Goal: Task Accomplishment & Management: Manage account settings

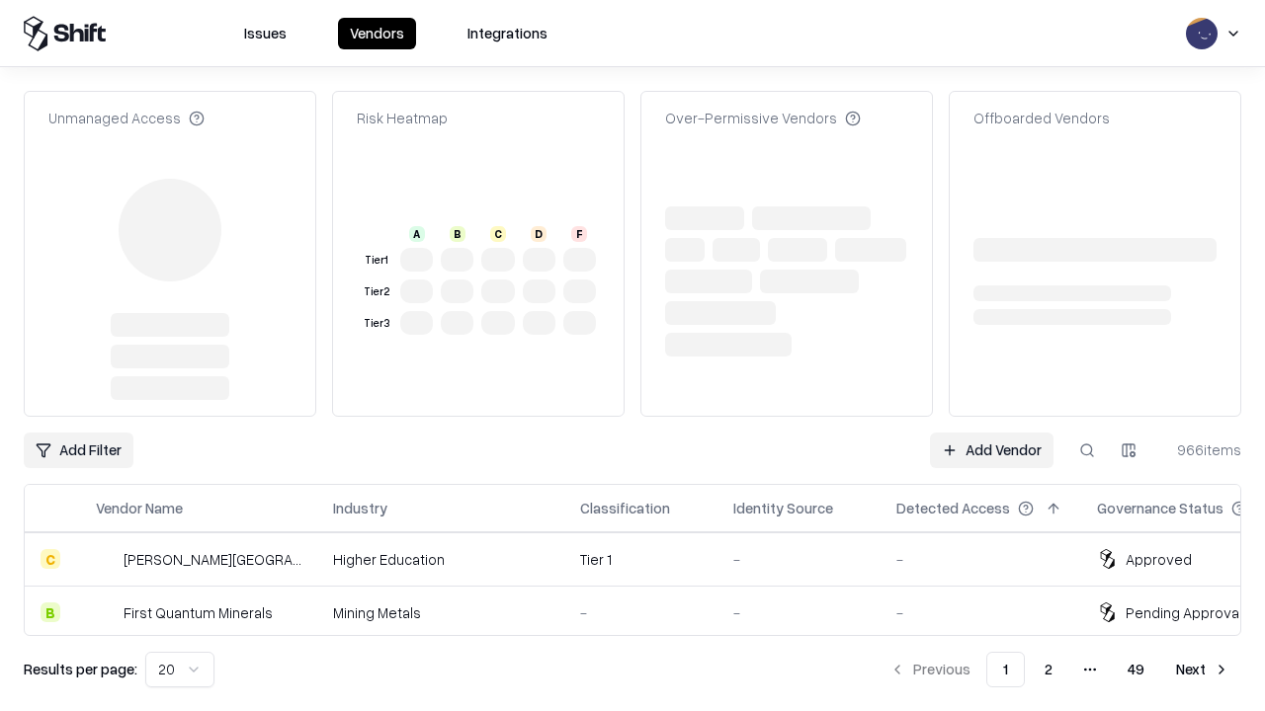
click at [991, 433] on link "Add Vendor" at bounding box center [991, 451] width 123 height 36
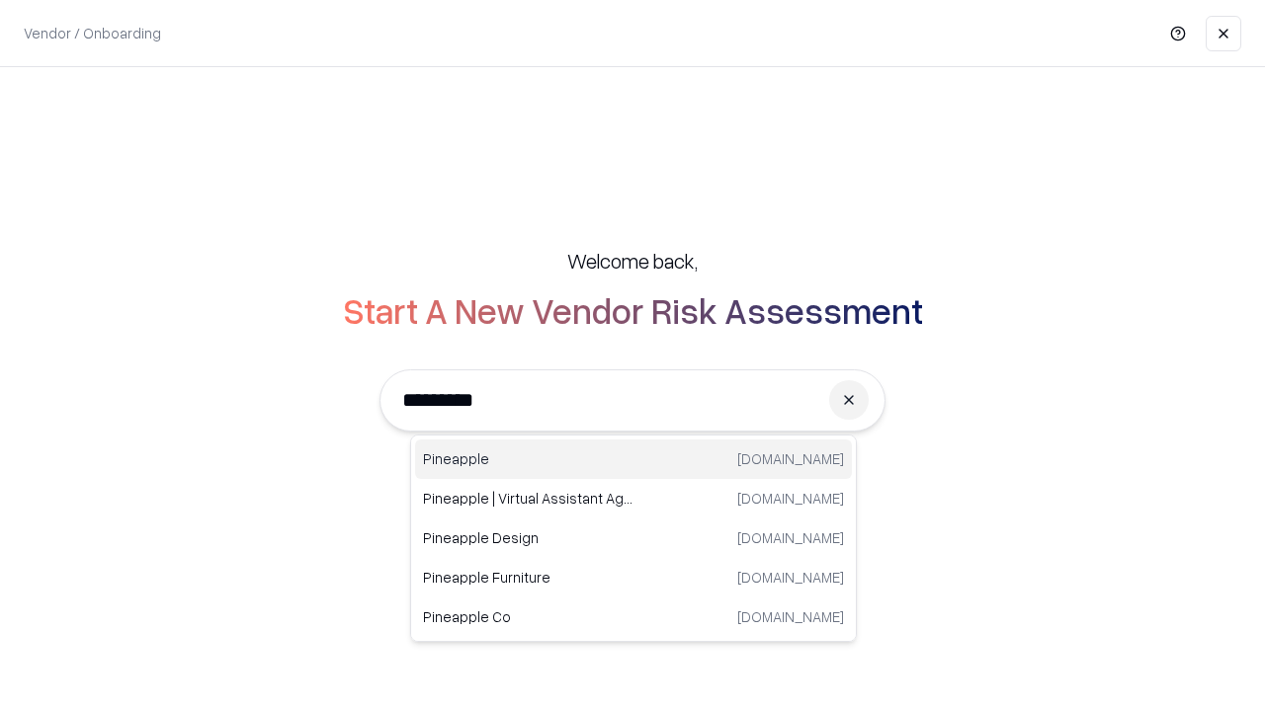
click at [633, 459] on div "Pineapple [DOMAIN_NAME]" at bounding box center [633, 460] width 437 height 40
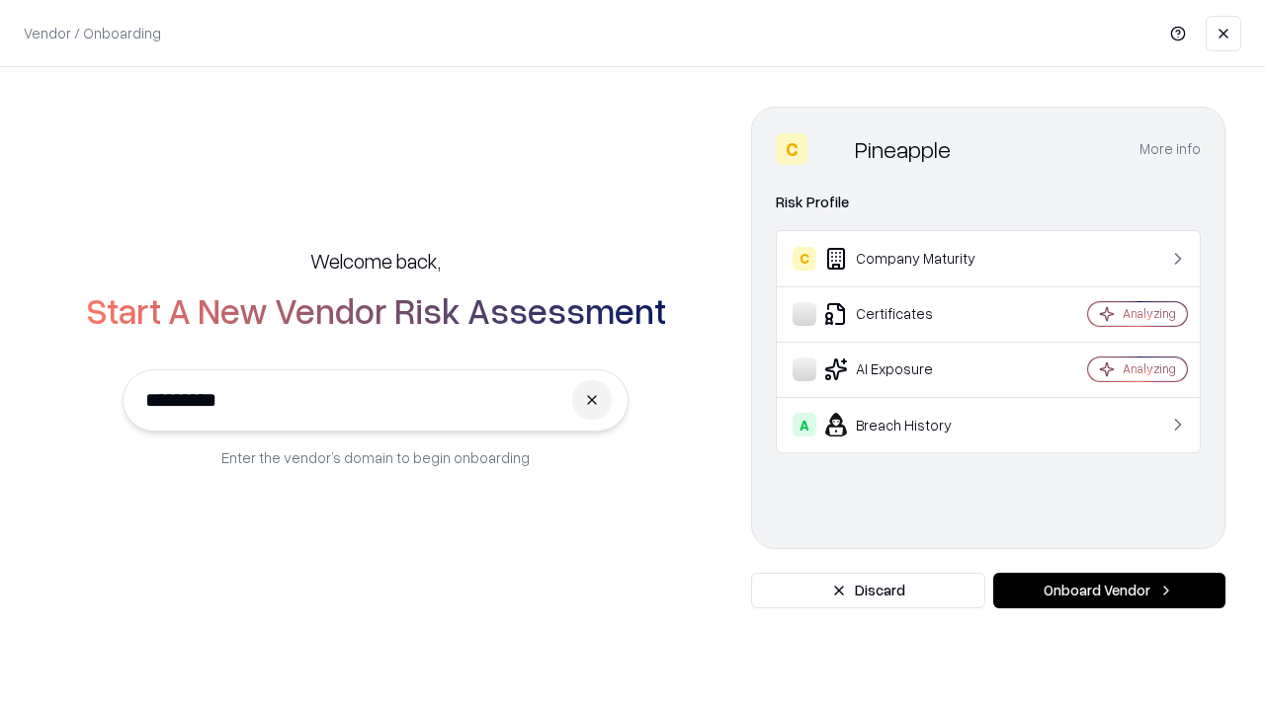
type input "*********"
click at [1109, 591] on button "Onboard Vendor" at bounding box center [1109, 591] width 232 height 36
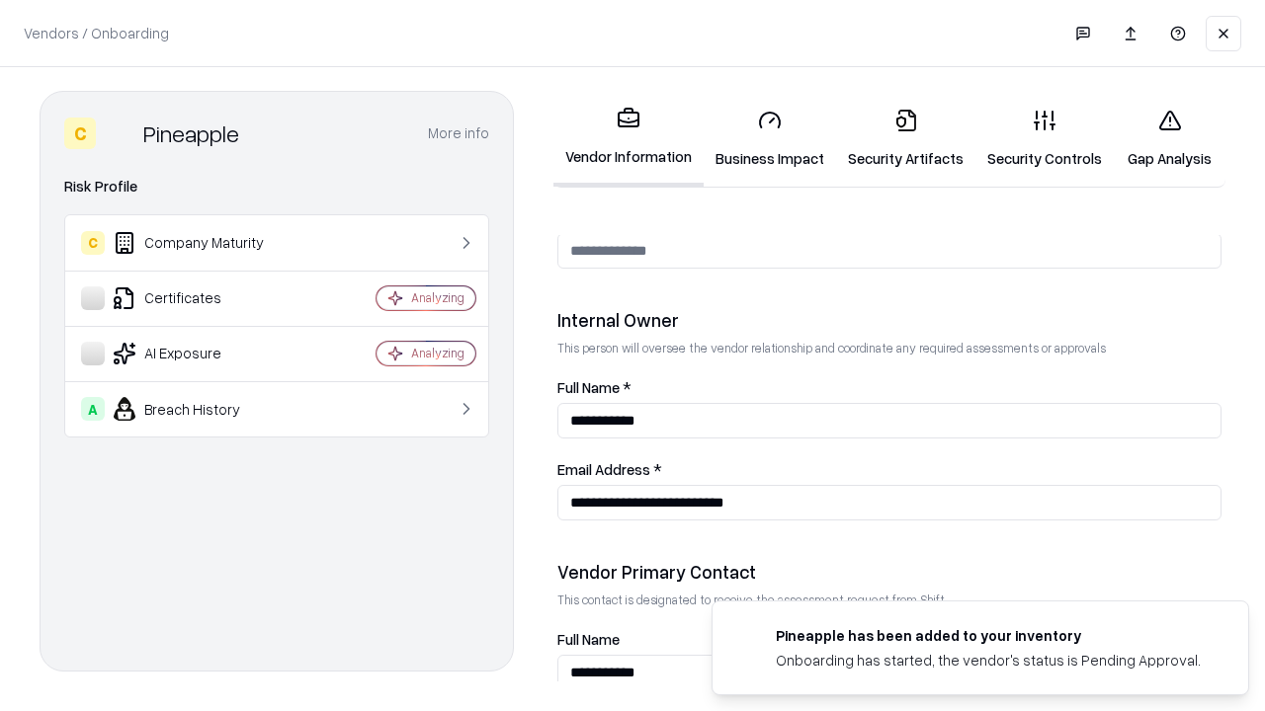
scroll to position [1024, 0]
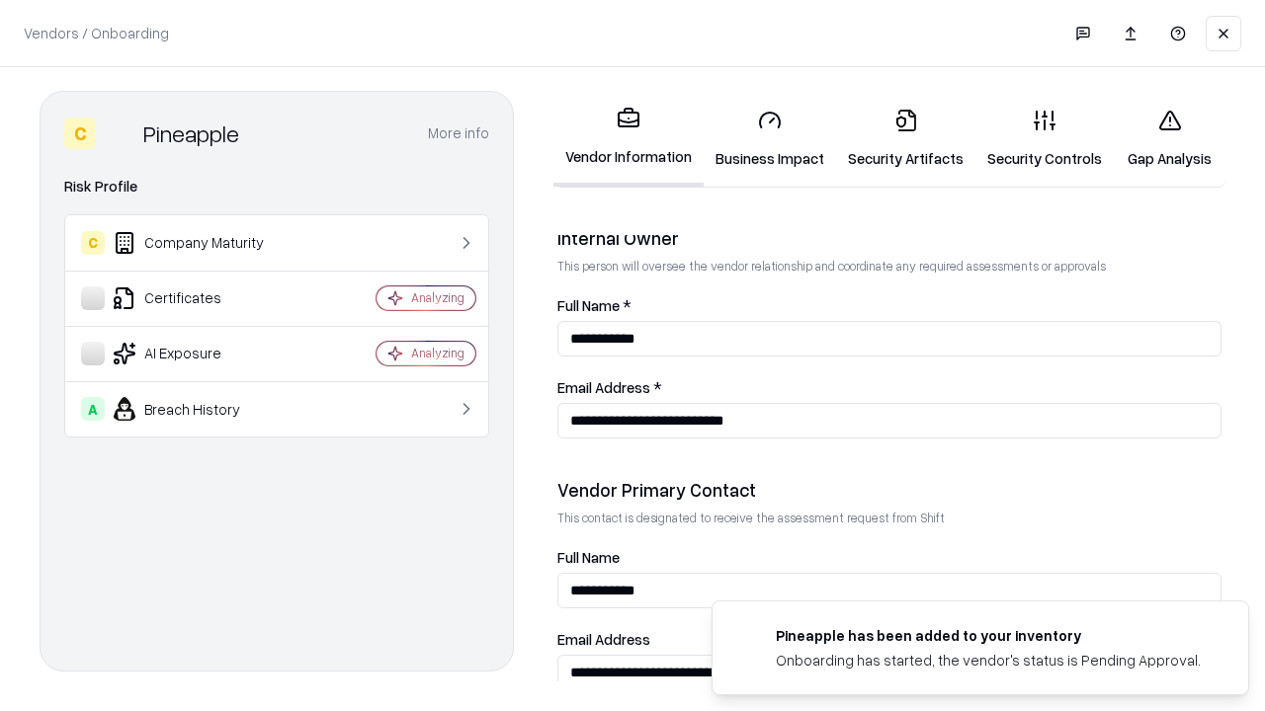
click at [905, 138] on link "Security Artifacts" at bounding box center [905, 139] width 139 height 92
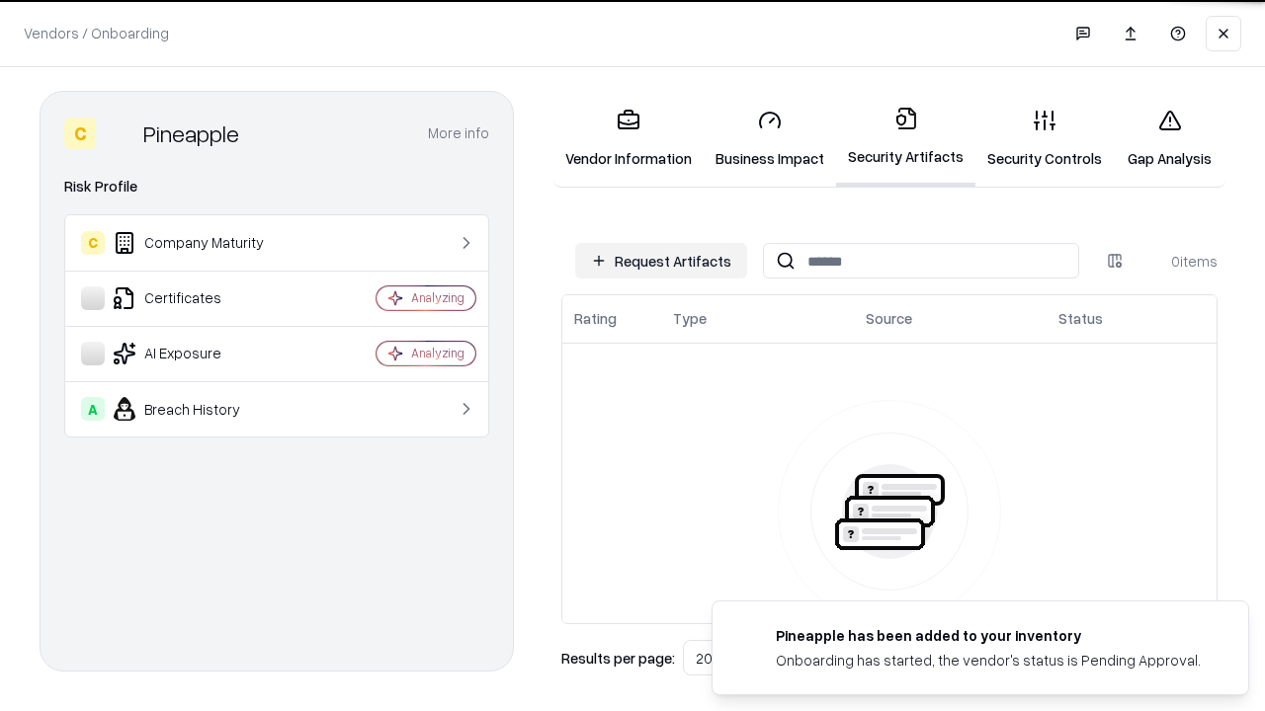
click at [661, 261] on button "Request Artifacts" at bounding box center [661, 261] width 172 height 36
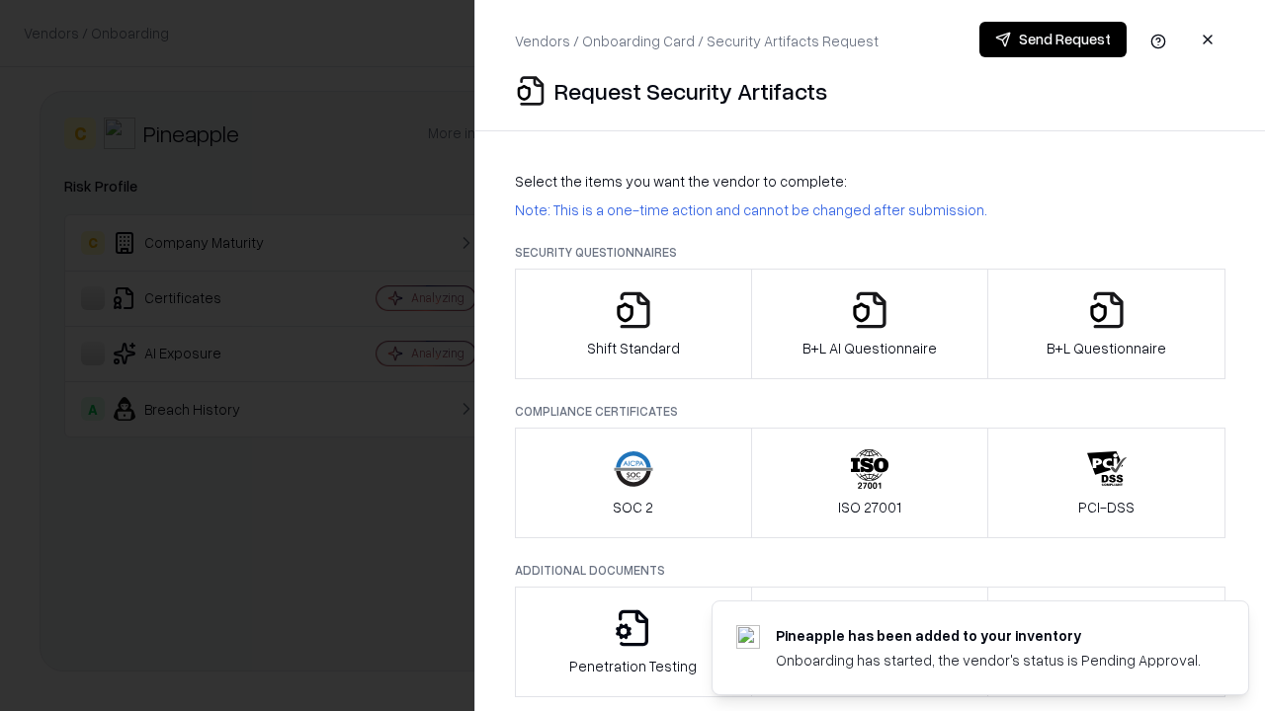
click at [1106, 324] on icon "button" at bounding box center [1107, 310] width 40 height 40
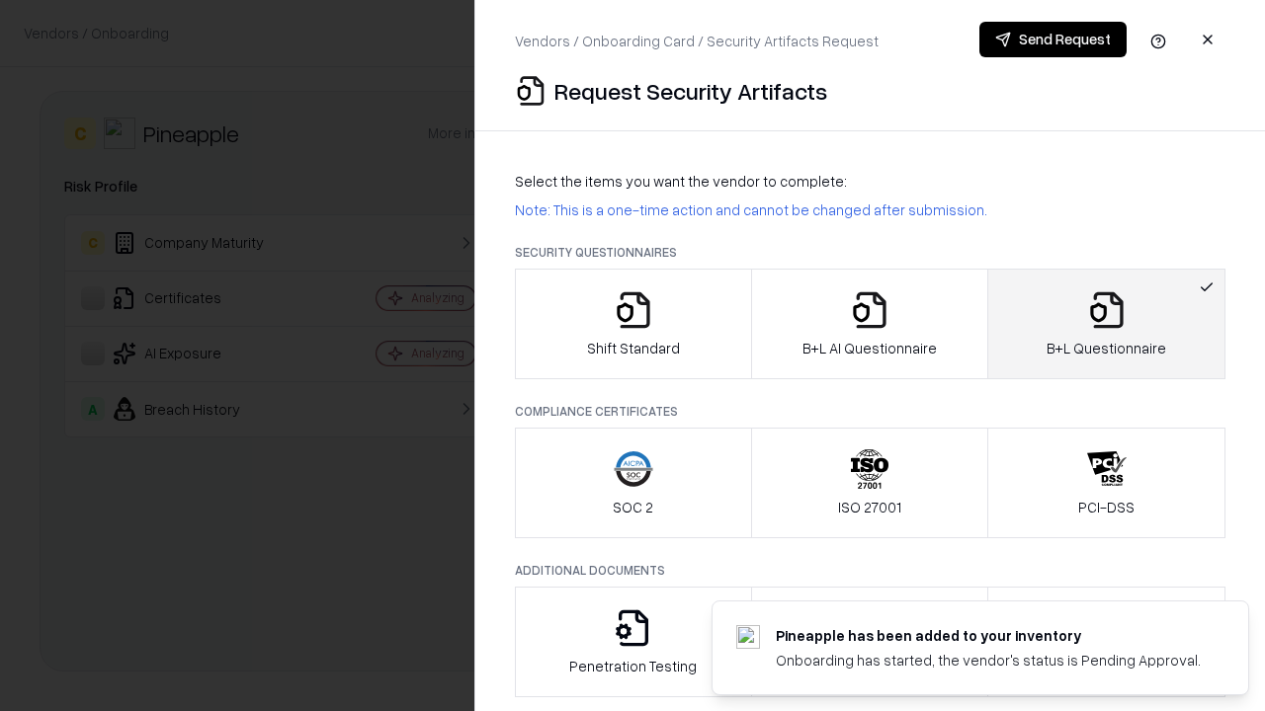
click at [868, 324] on icon "button" at bounding box center [870, 310] width 40 height 40
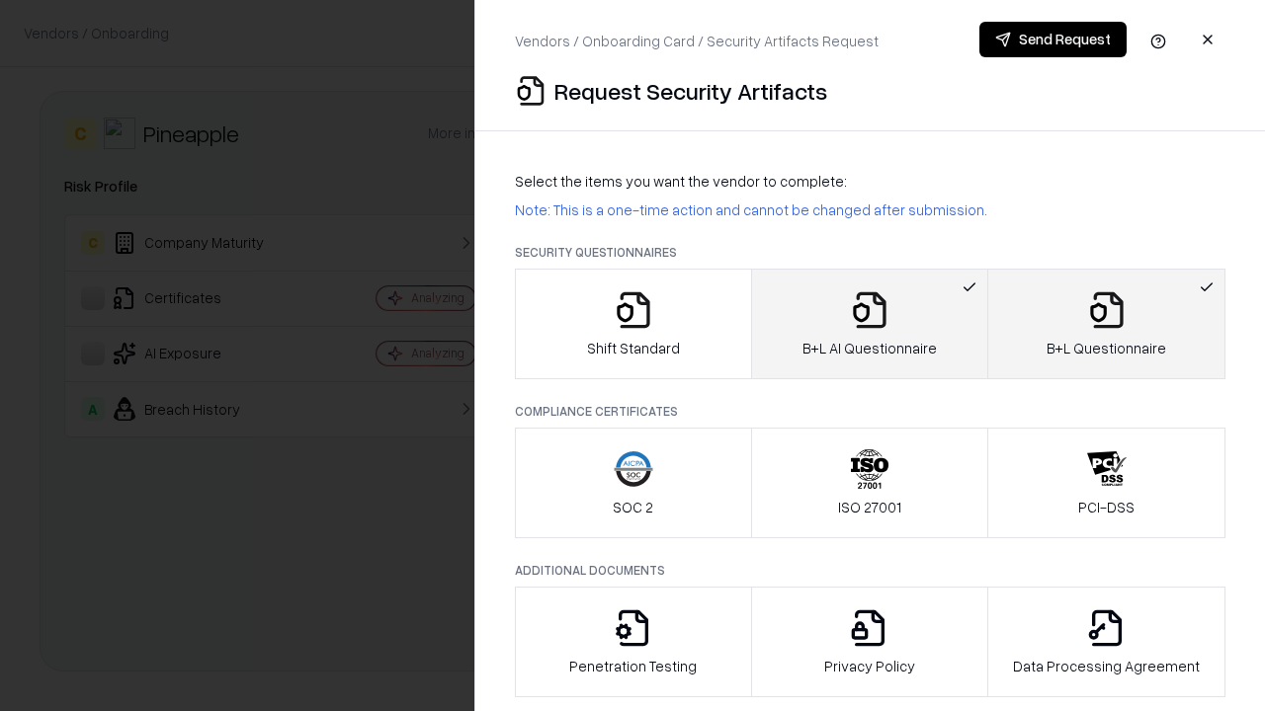
click at [1052, 40] on button "Send Request" at bounding box center [1052, 40] width 147 height 36
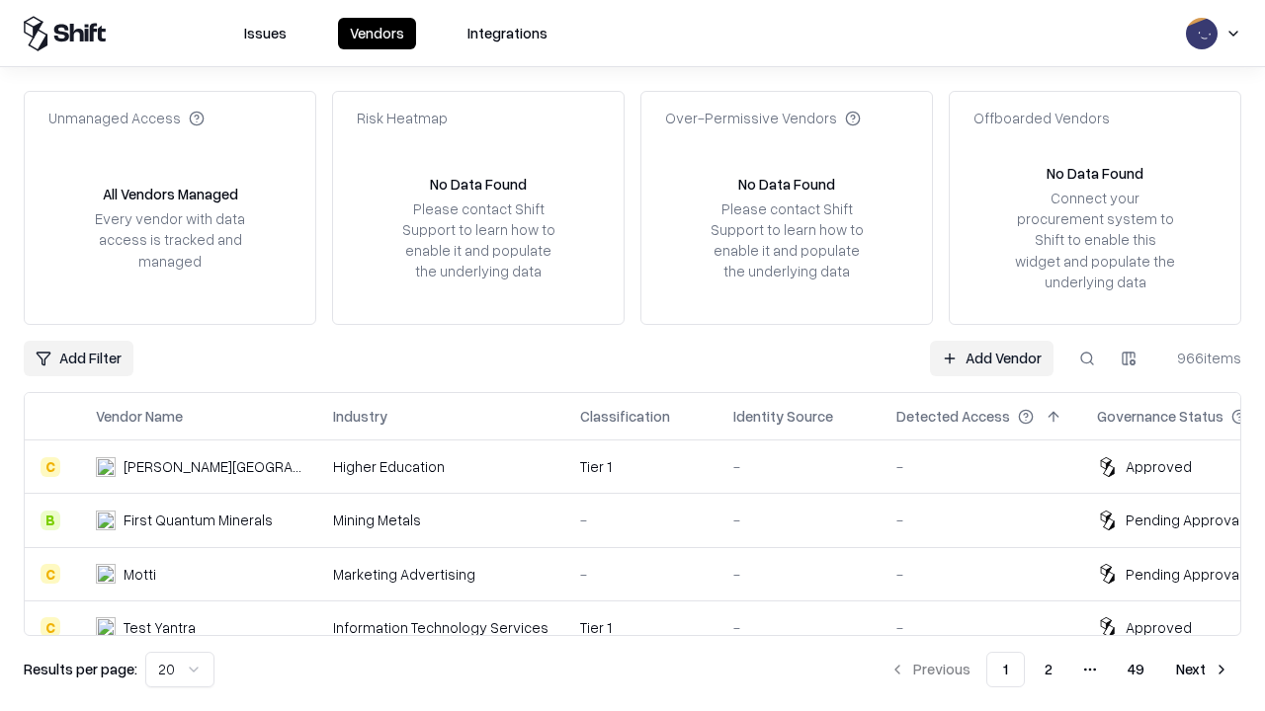
click at [1087, 358] on button at bounding box center [1087, 359] width 36 height 36
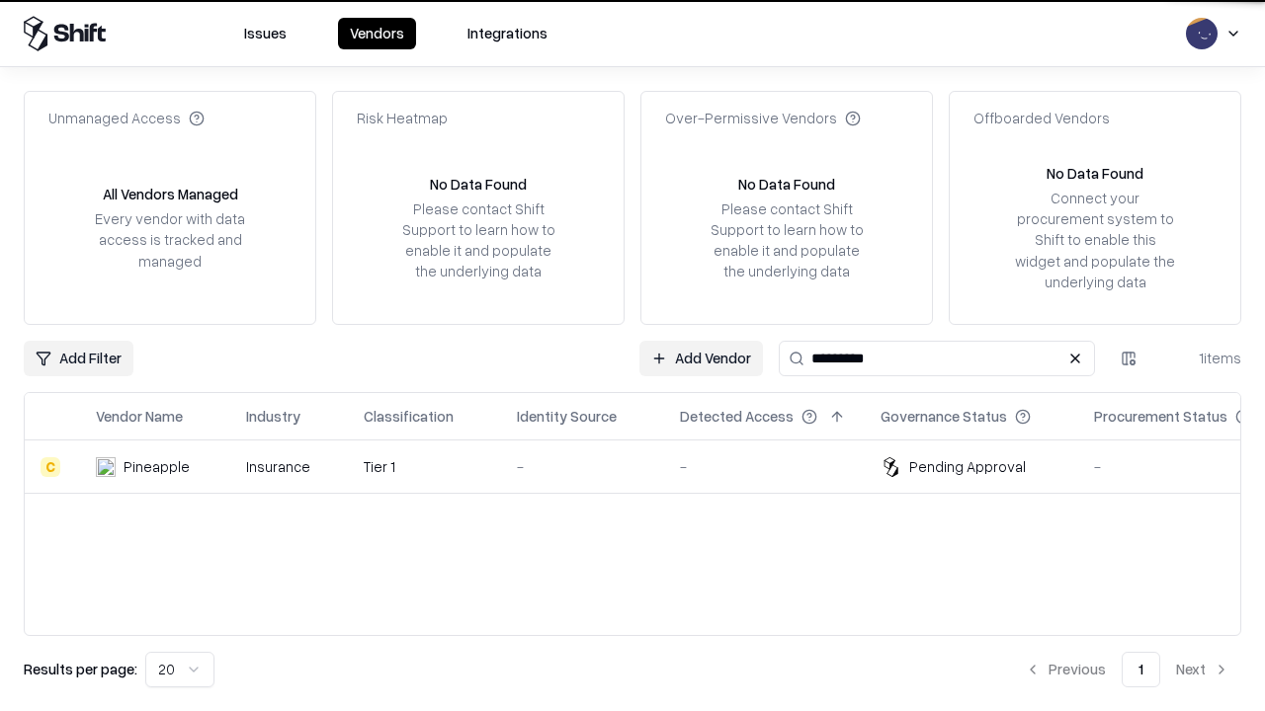
type input "*********"
click at [644, 466] on div "-" at bounding box center [582, 466] width 131 height 21
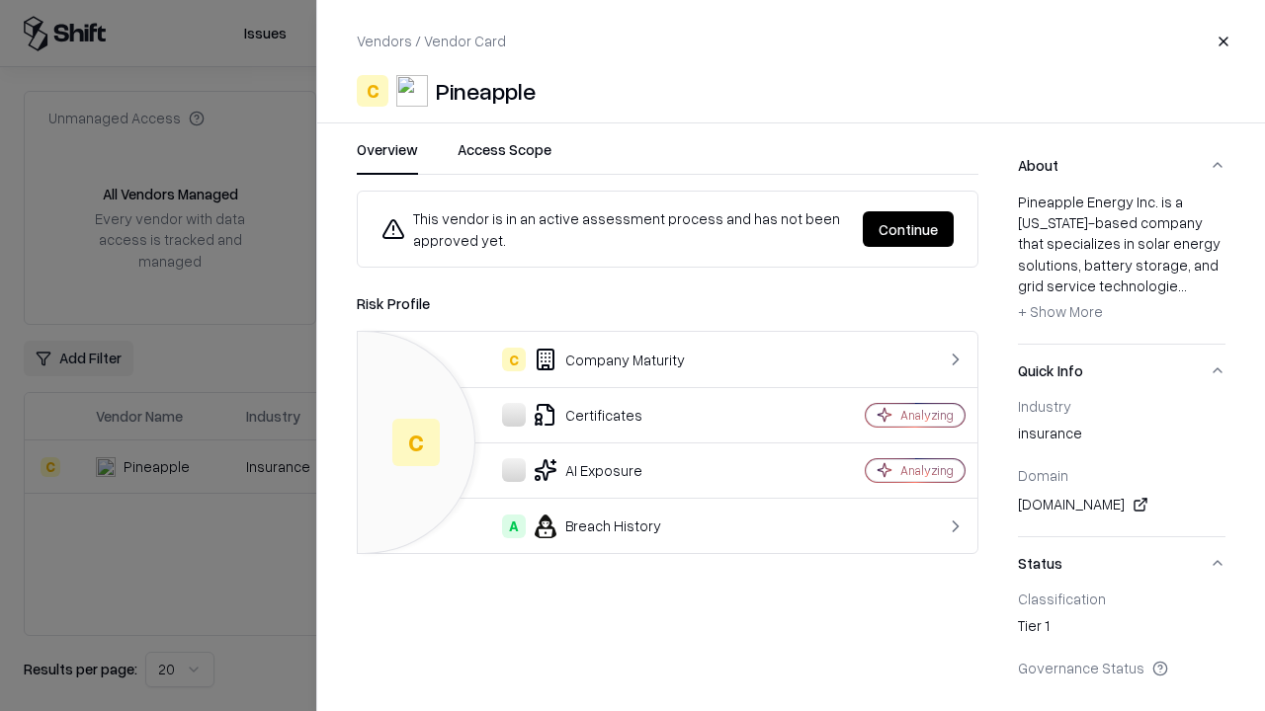
click at [908, 229] on button "Continue" at bounding box center [908, 229] width 91 height 36
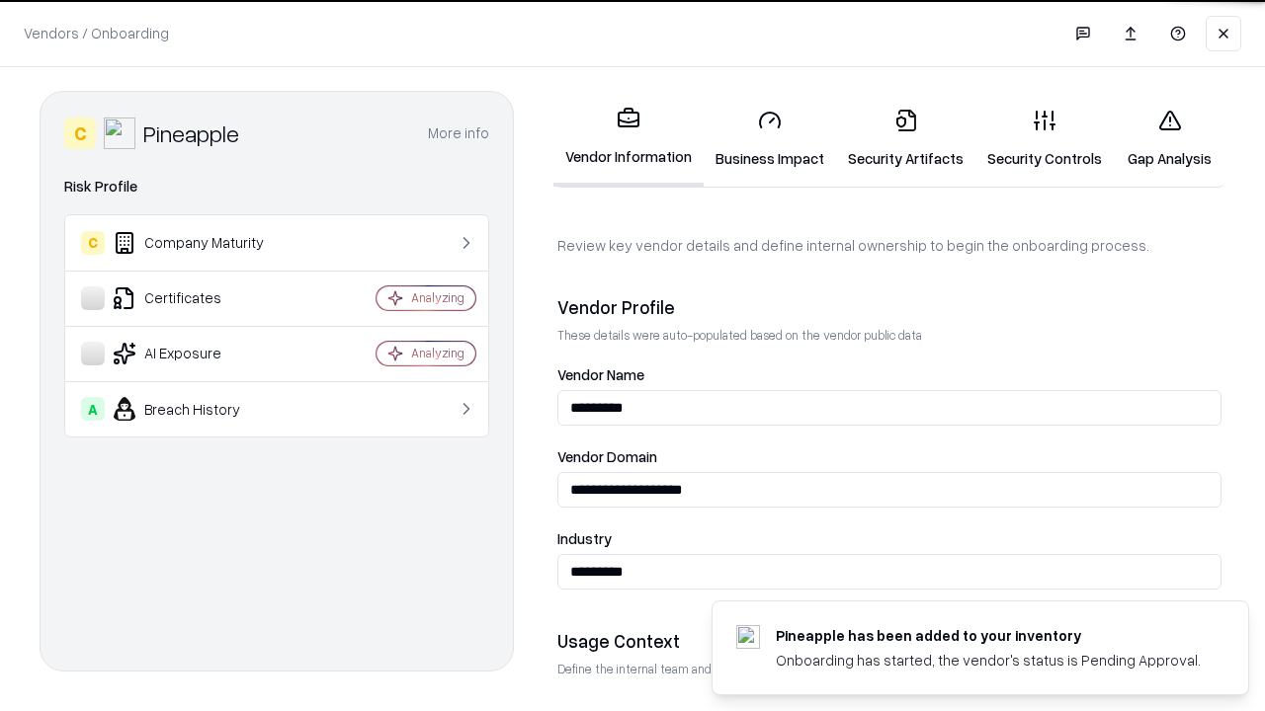
click at [905, 138] on link "Security Artifacts" at bounding box center [905, 139] width 139 height 92
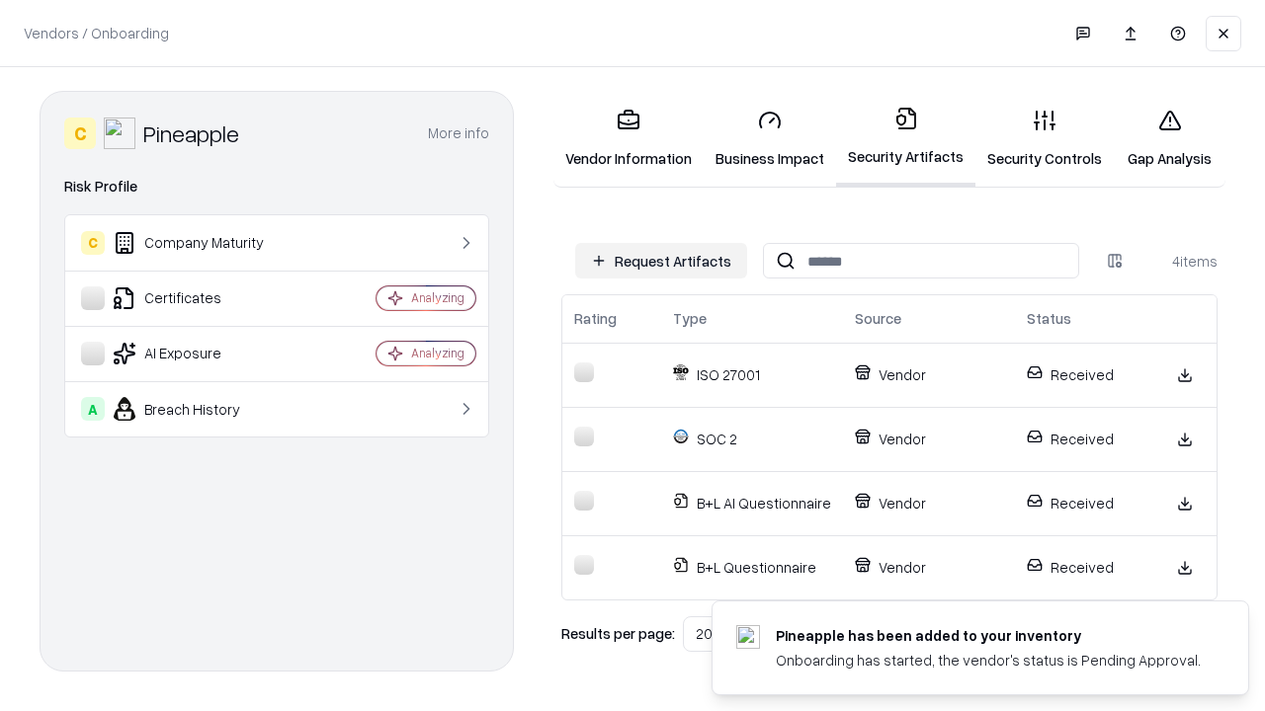
click at [1169, 138] on link "Gap Analysis" at bounding box center [1169, 139] width 112 height 92
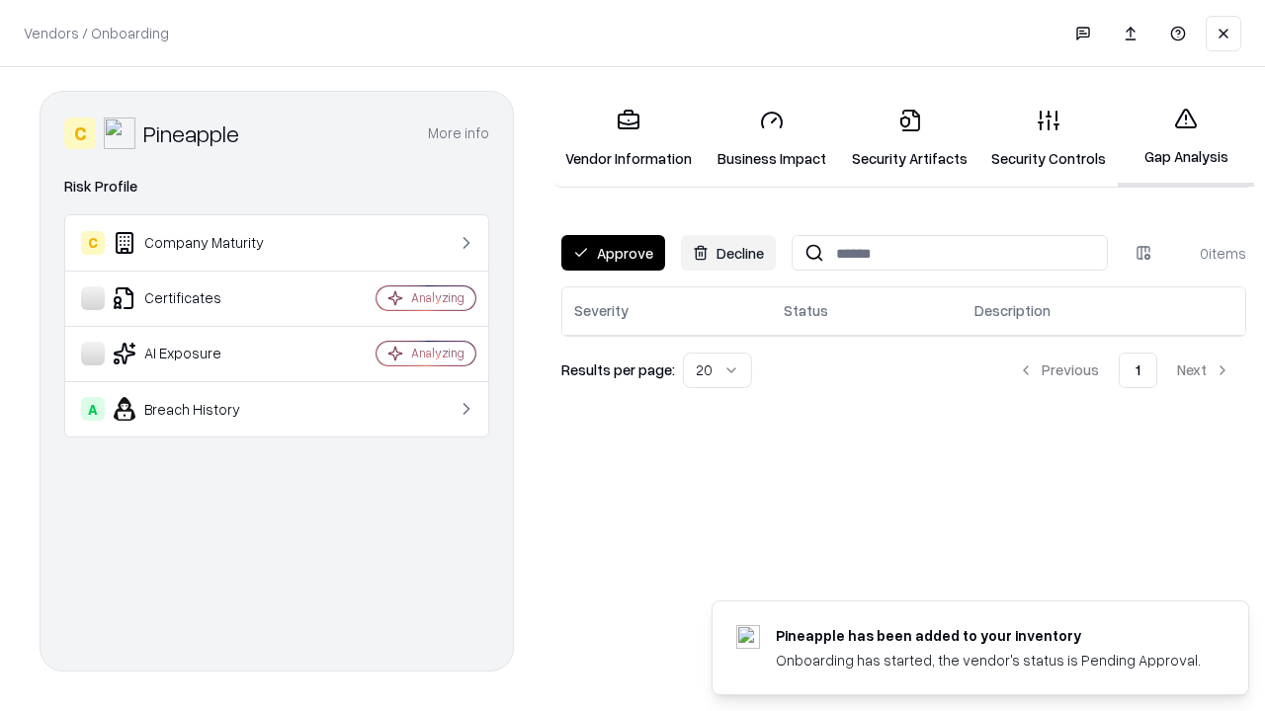
click at [613, 253] on button "Approve" at bounding box center [613, 253] width 104 height 36
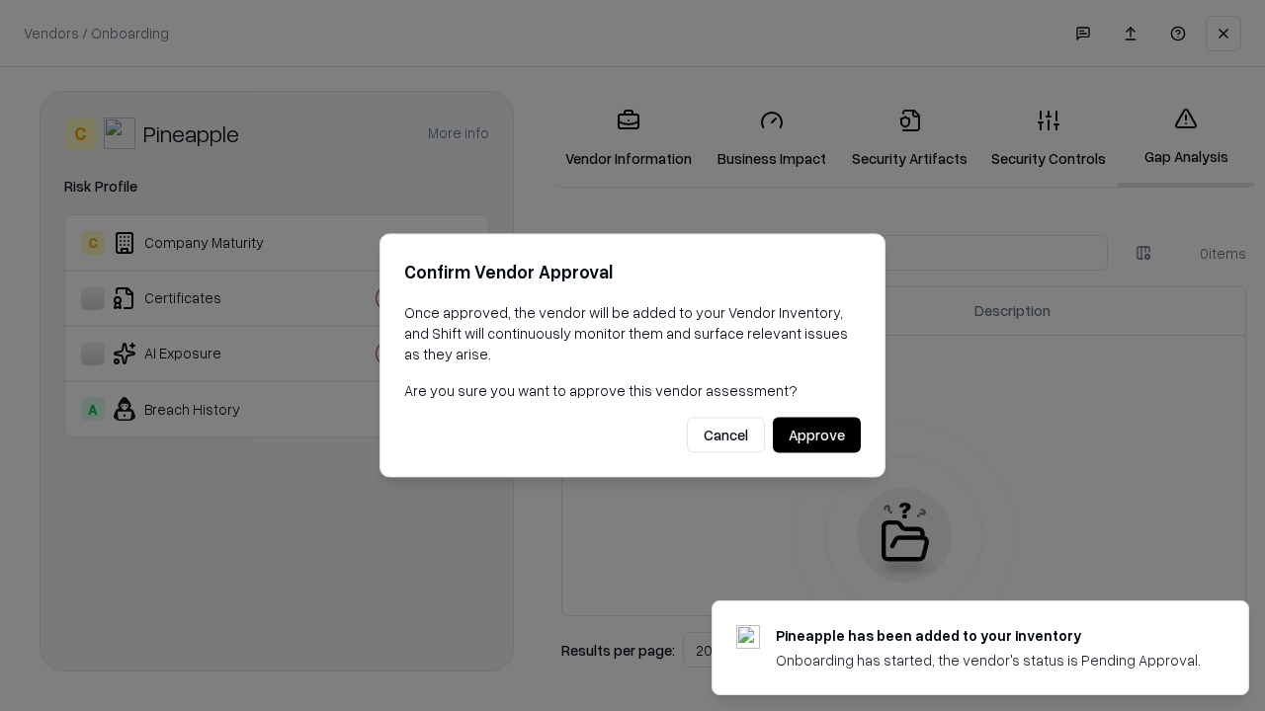
click at [816, 435] on button "Approve" at bounding box center [817, 436] width 88 height 36
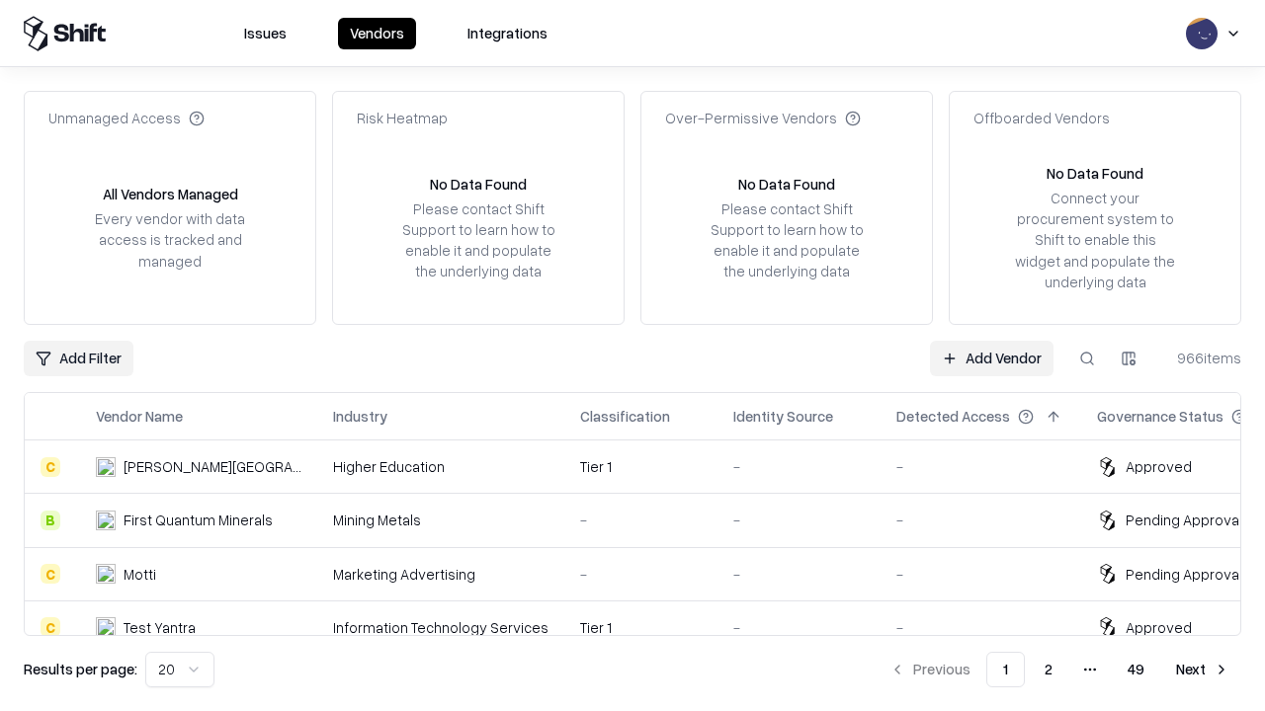
type input "*********"
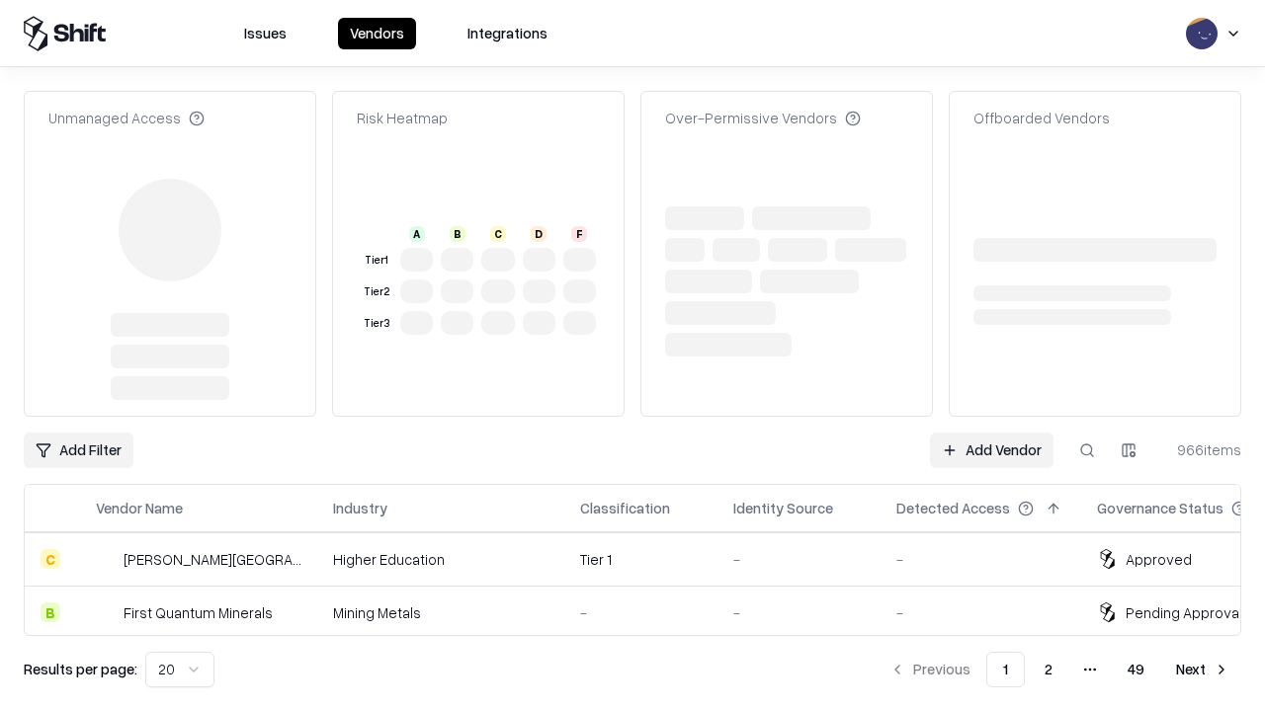
click at [991, 433] on link "Add Vendor" at bounding box center [991, 451] width 123 height 36
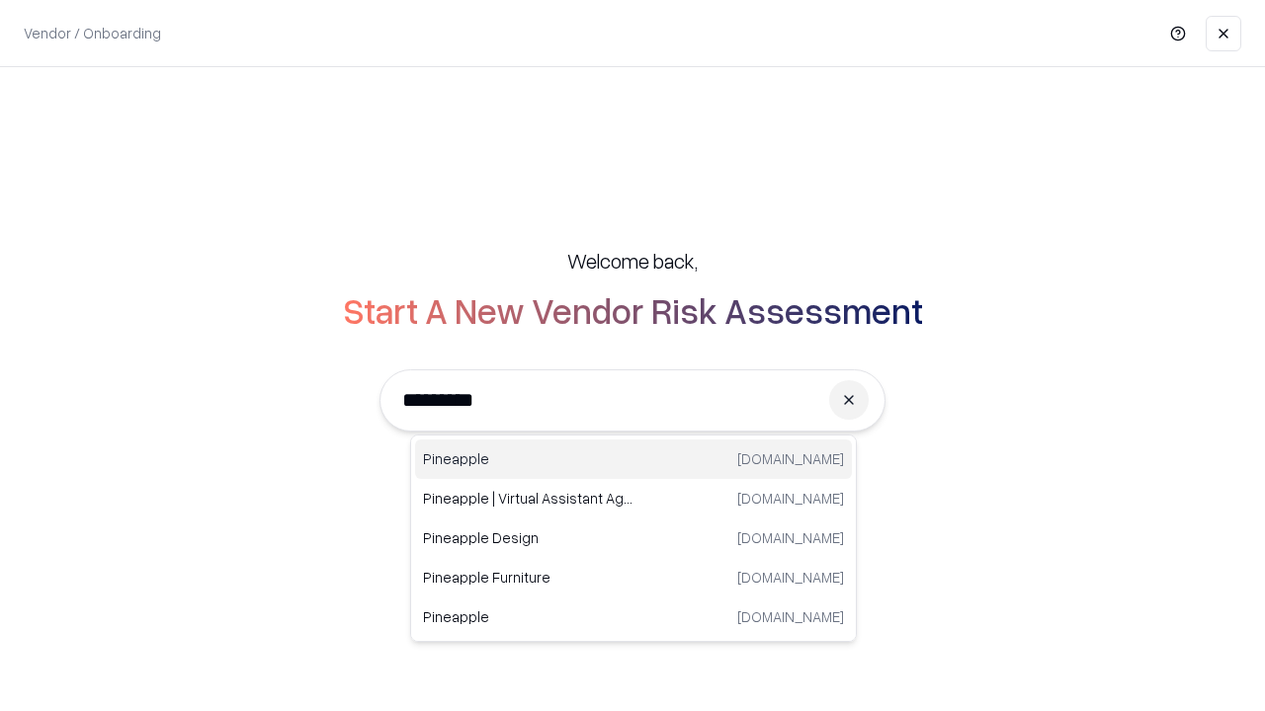
click at [633, 459] on div "Pineapple pineappleenergy.com" at bounding box center [633, 460] width 437 height 40
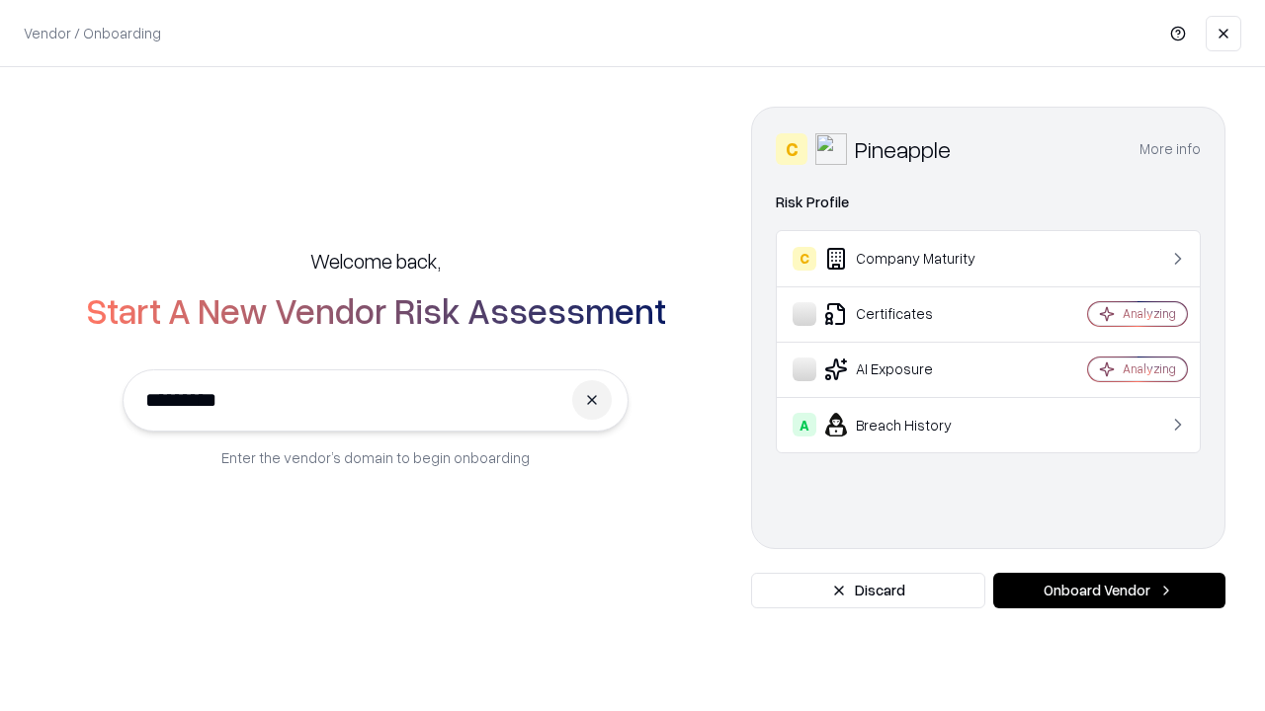
type input "*********"
click at [1109, 591] on button "Onboard Vendor" at bounding box center [1109, 591] width 232 height 36
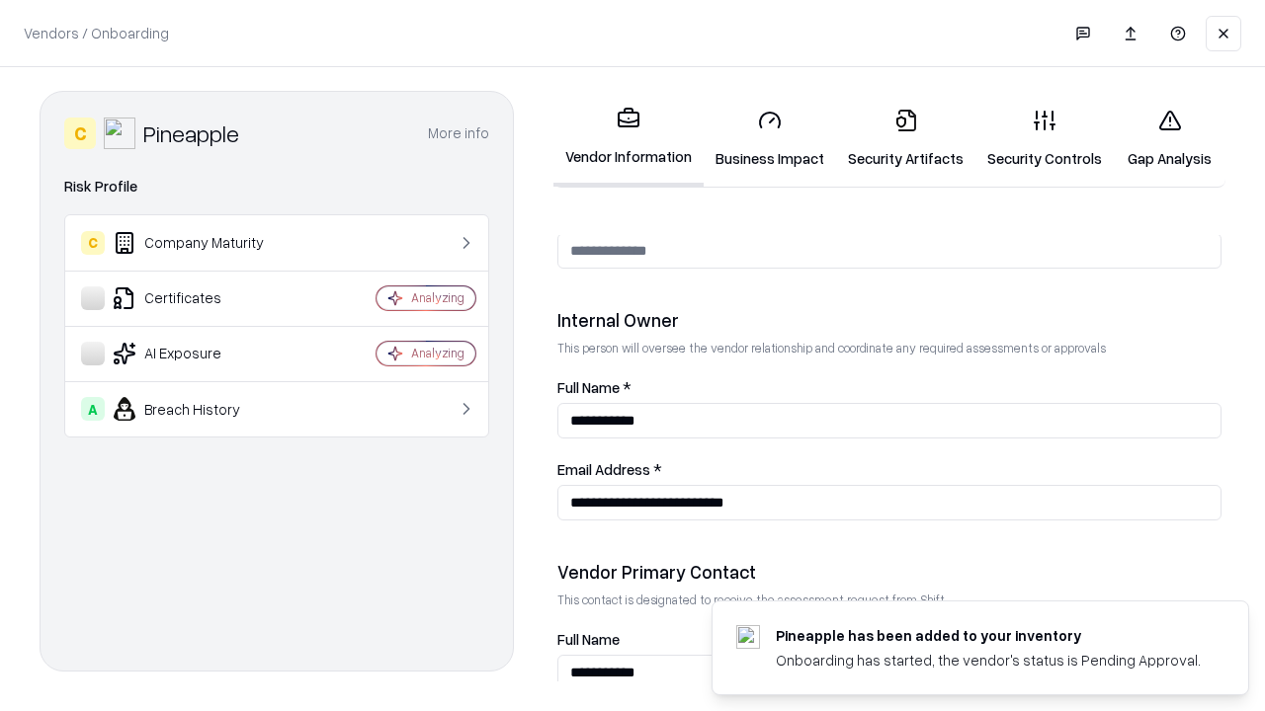
scroll to position [1024, 0]
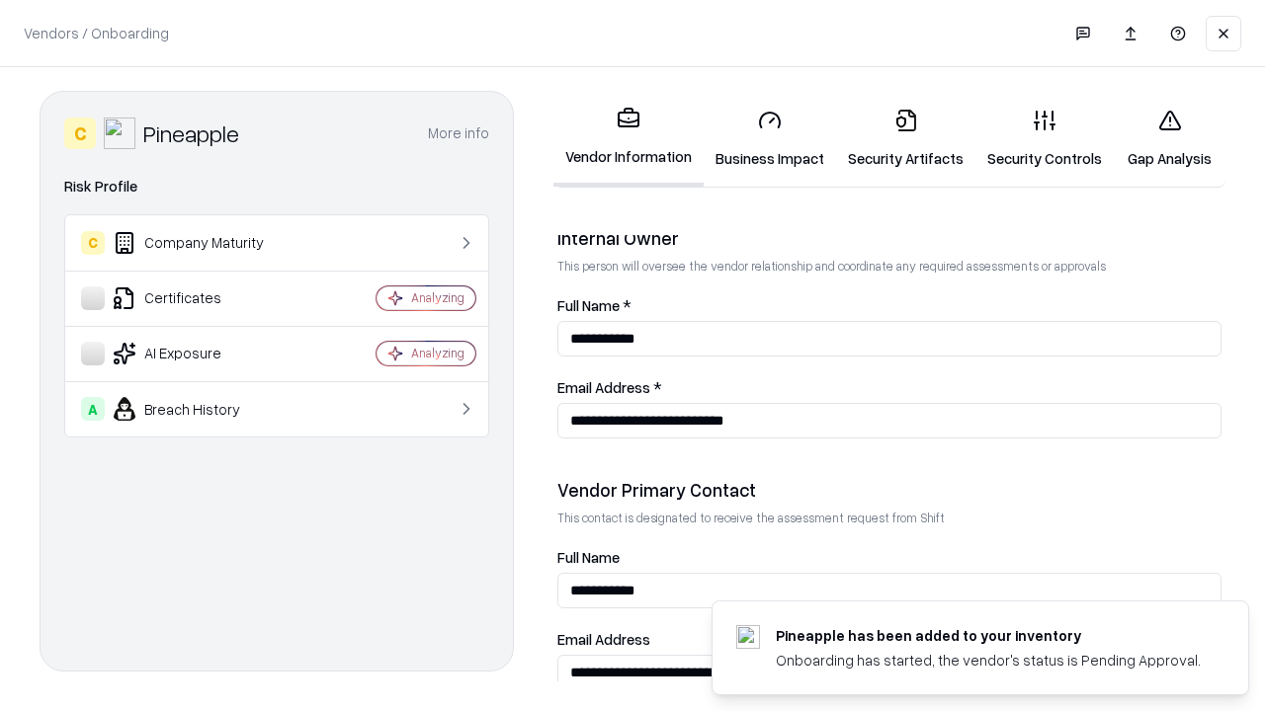
click at [1169, 138] on link "Gap Analysis" at bounding box center [1169, 139] width 112 height 92
